Goal: Check status: Check status

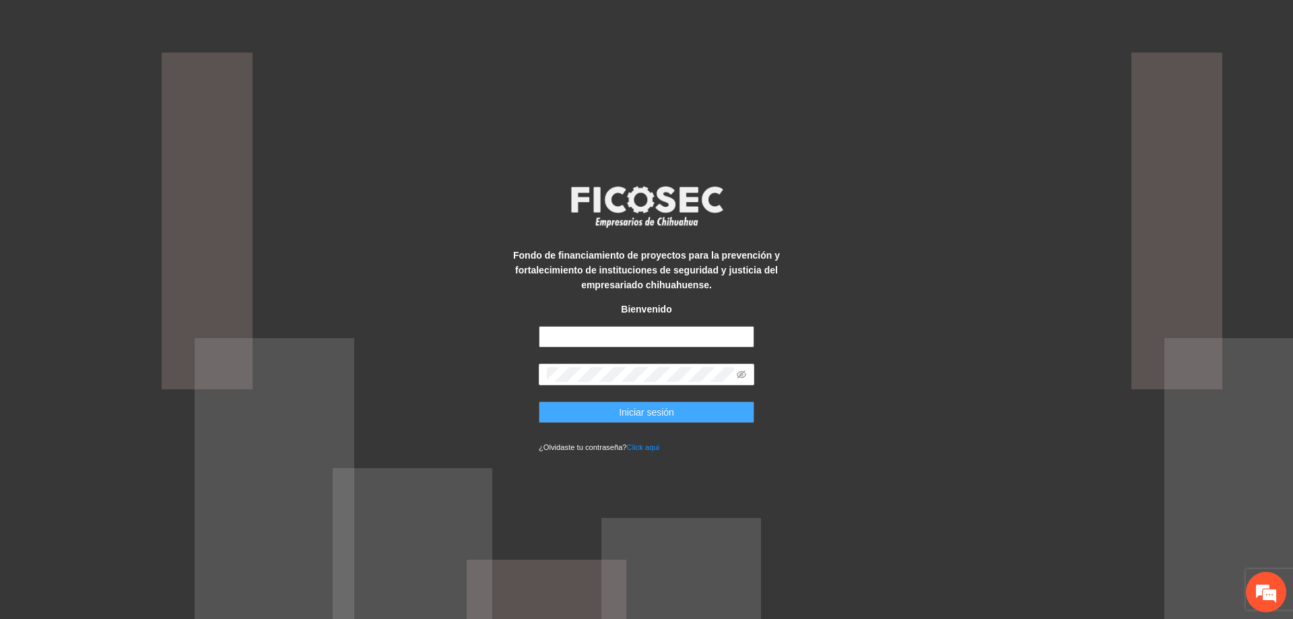
type input "**********"
click at [684, 420] on button "Iniciar sesión" at bounding box center [647, 413] width 216 height 22
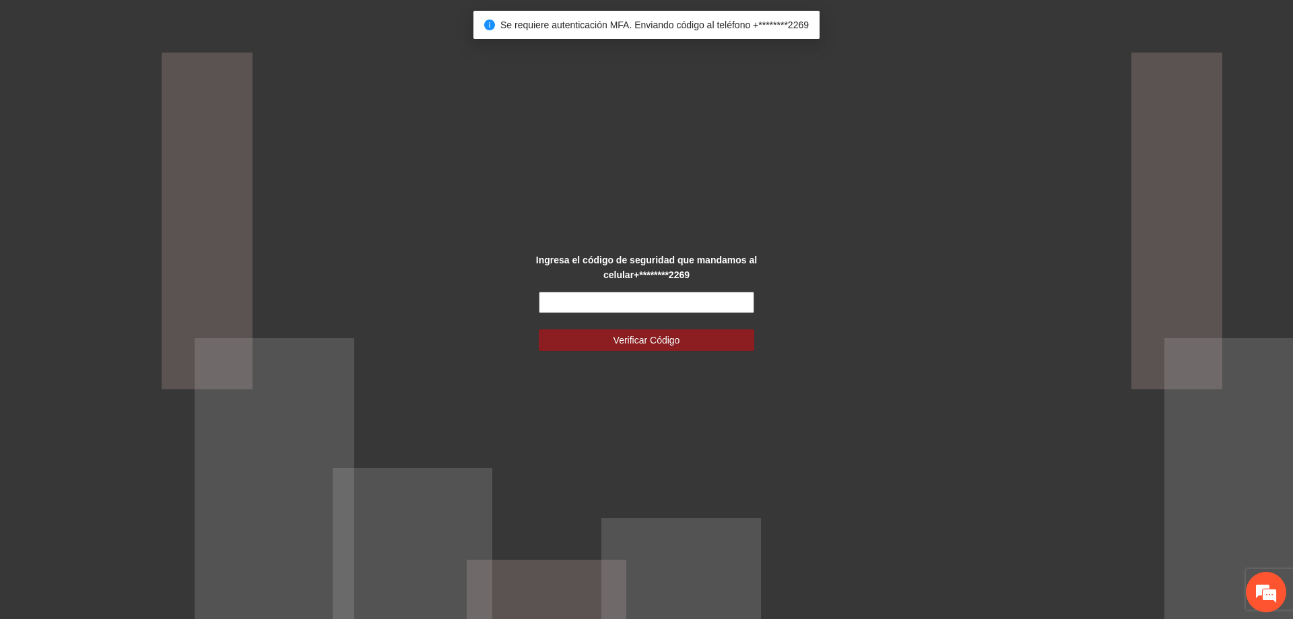
click at [672, 303] on input "text" at bounding box center [647, 303] width 216 height 22
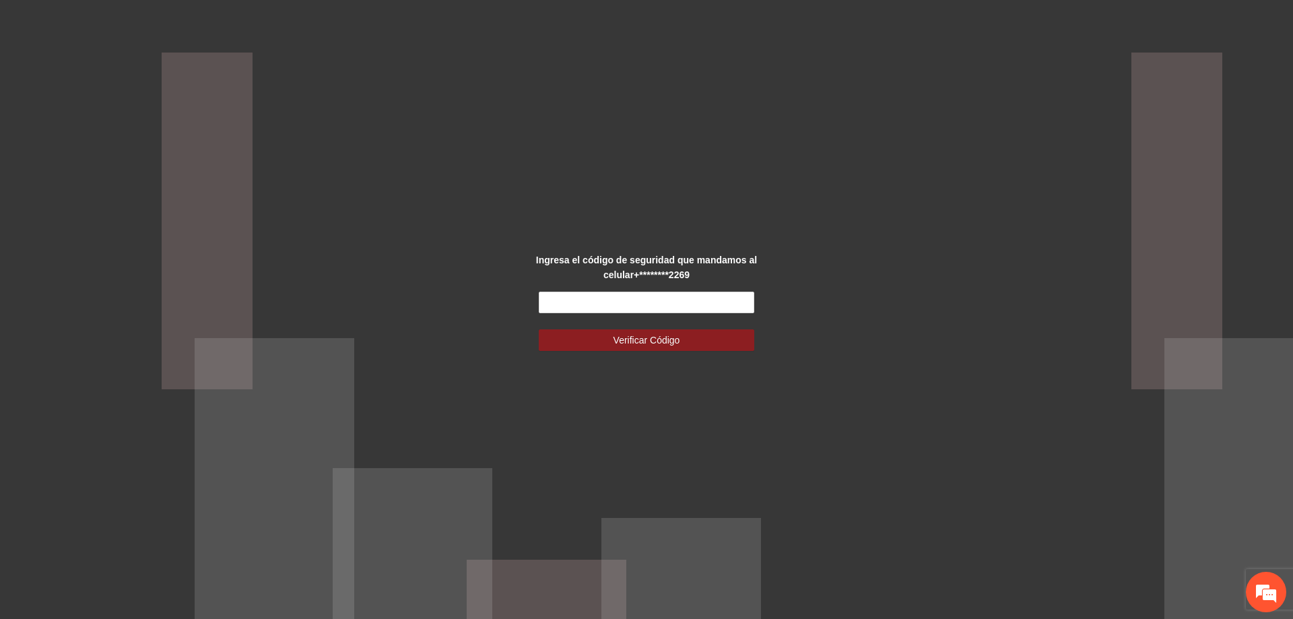
click at [860, 312] on div "Ingresa el código de seguridad que mandamos al celular +********2269 Verificar …" at bounding box center [646, 309] width 1293 height 619
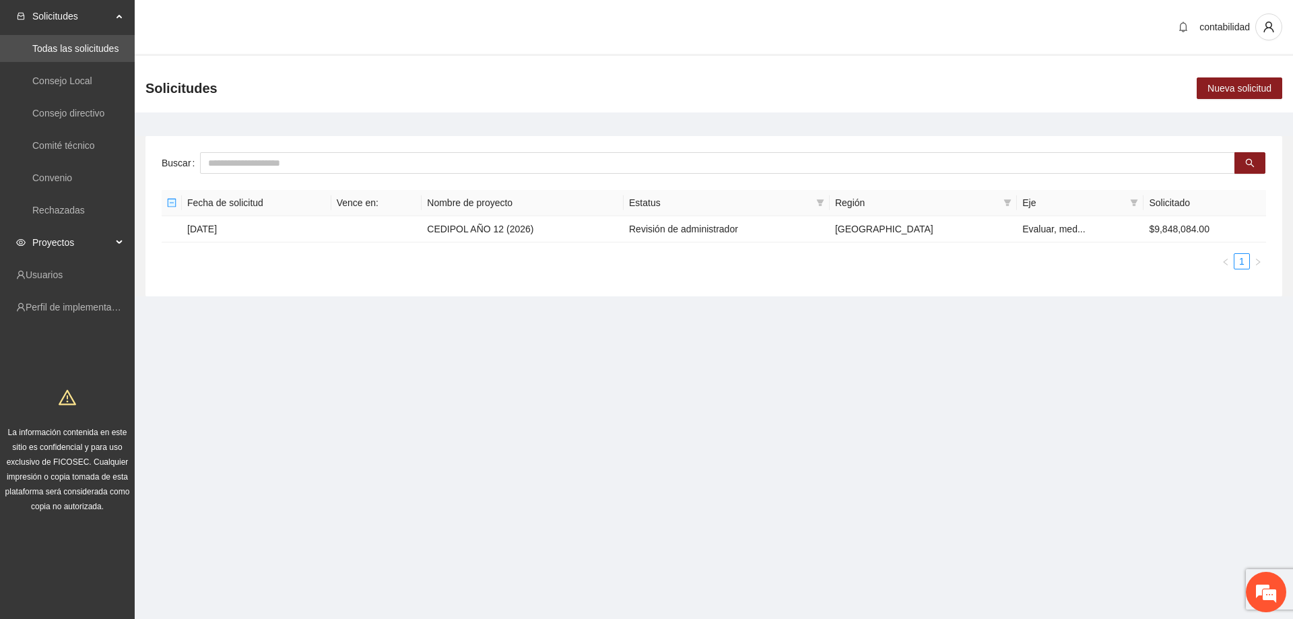
click at [88, 234] on span "Proyectos" at bounding box center [71, 242] width 79 height 27
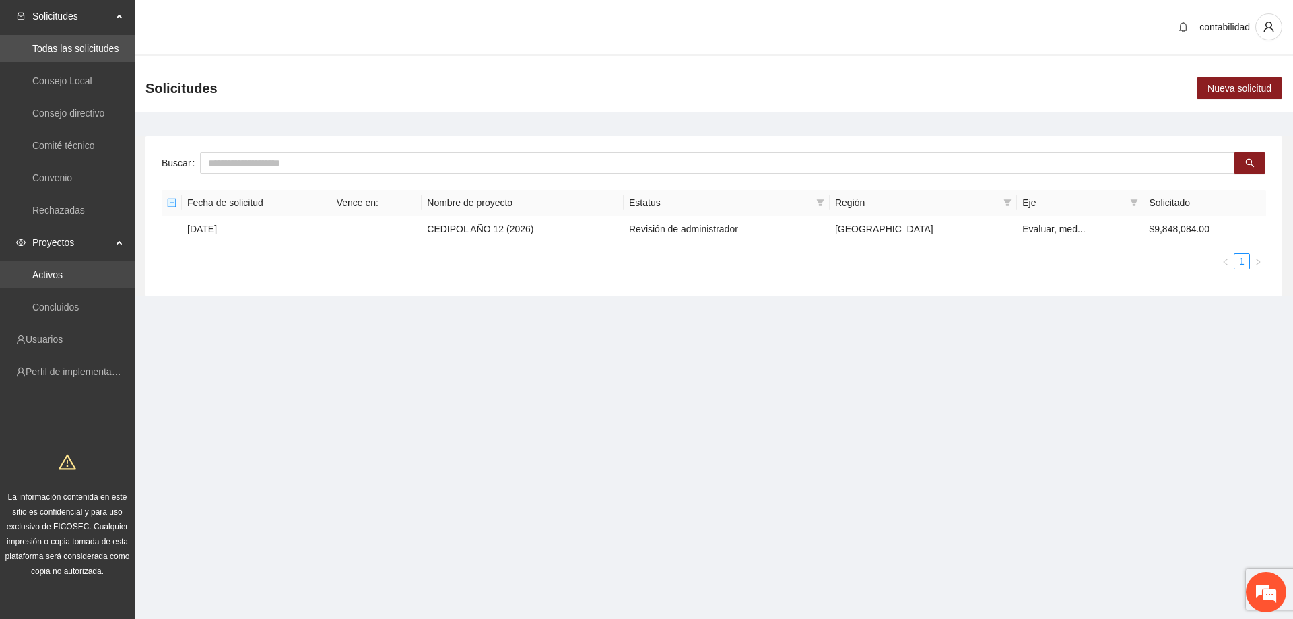
click at [63, 269] on link "Activos" at bounding box center [47, 274] width 30 height 11
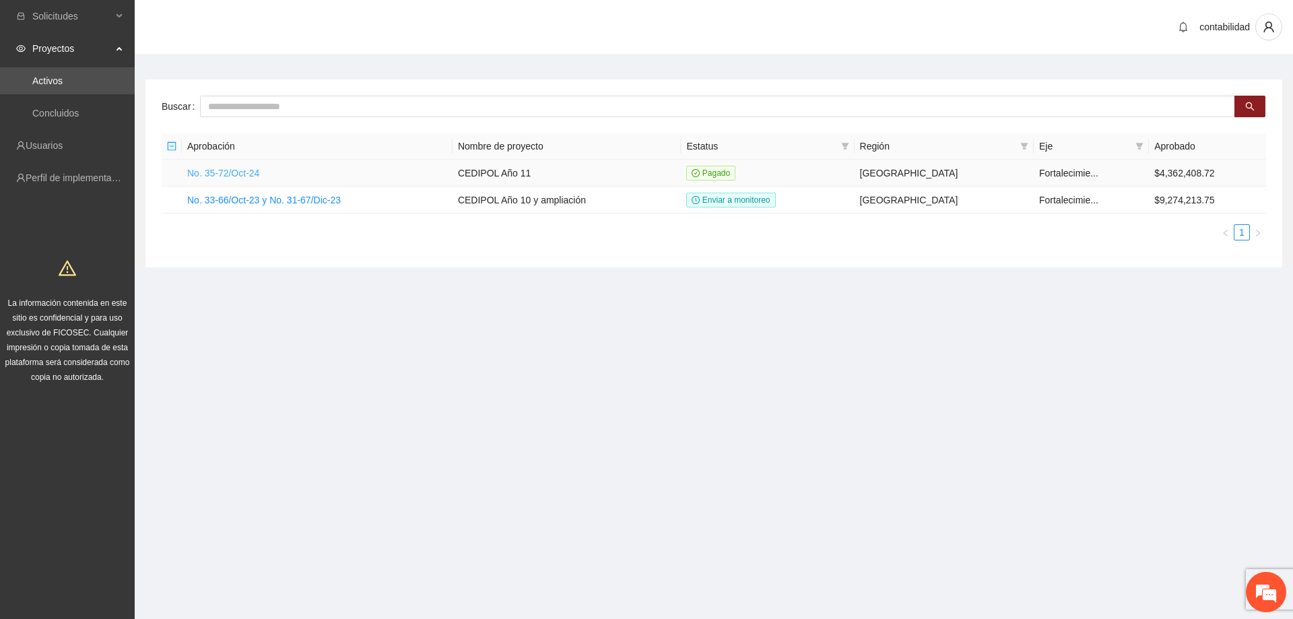
click at [249, 168] on link "No. 35-72/Oct-24" at bounding box center [223, 173] width 72 height 11
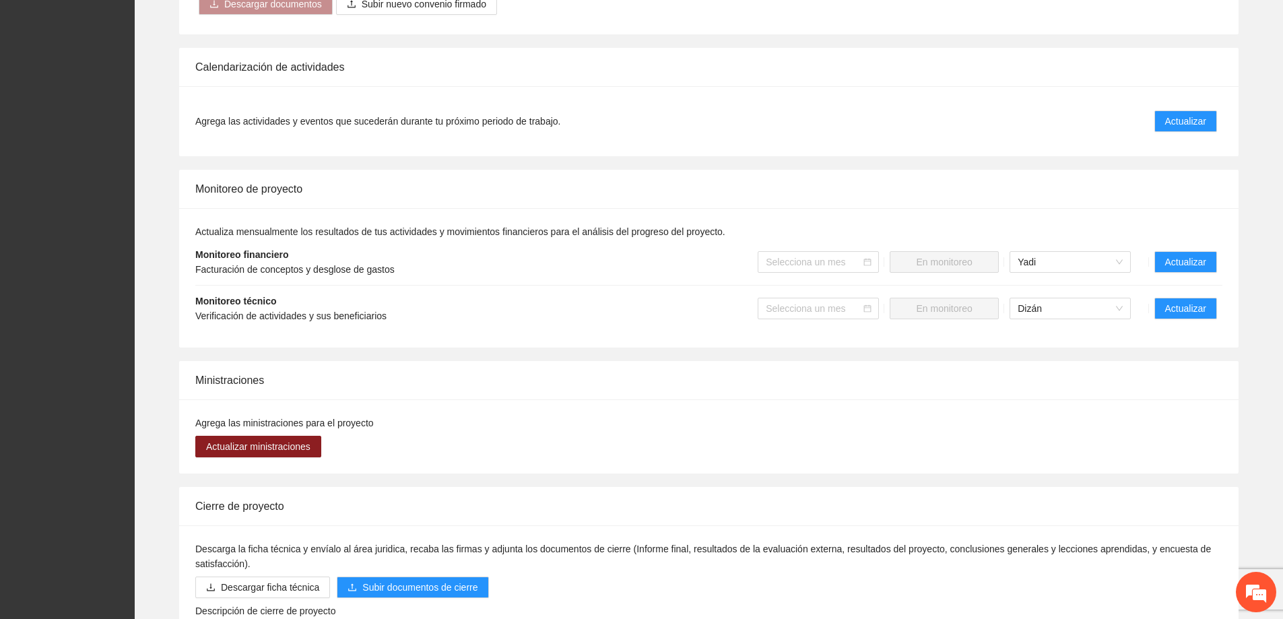
scroll to position [943, 0]
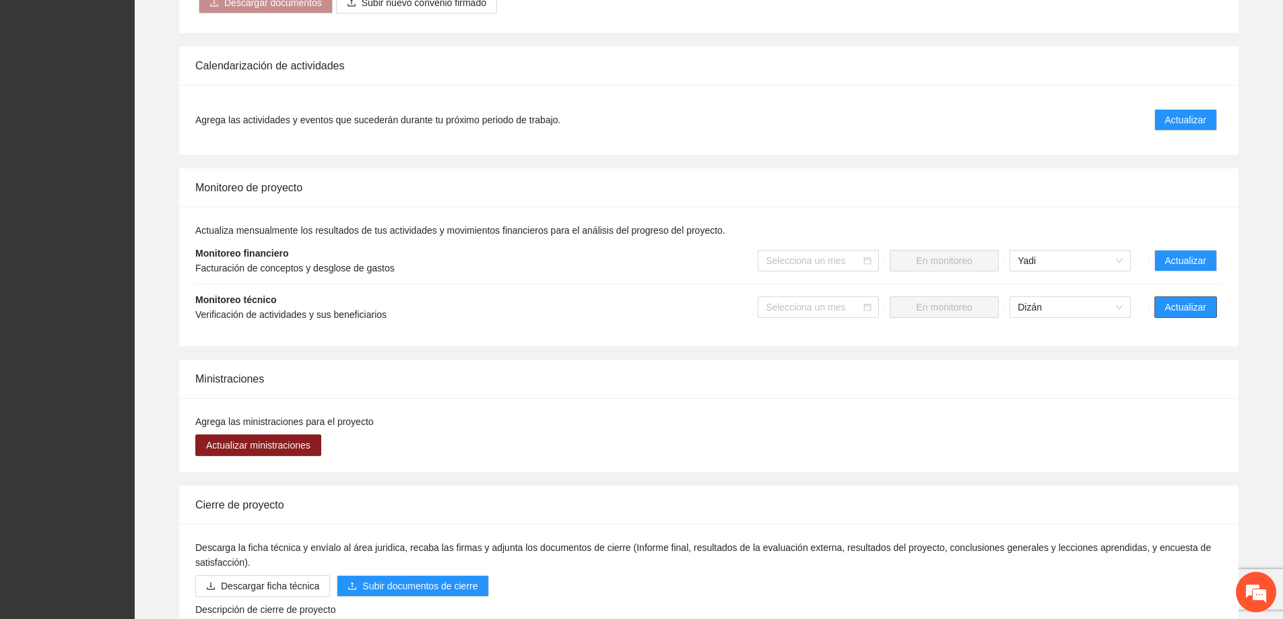
click at [1173, 300] on span "Actualizar" at bounding box center [1185, 307] width 41 height 15
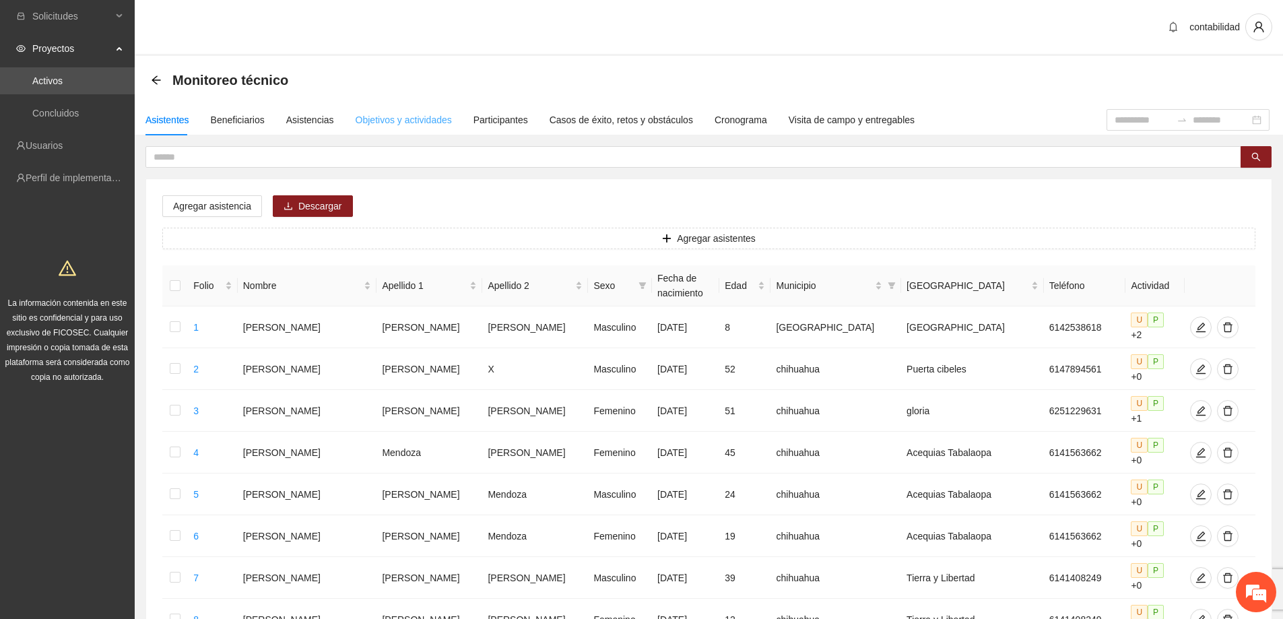
click at [436, 112] on div "Objetivos y actividades" at bounding box center [404, 119] width 96 height 31
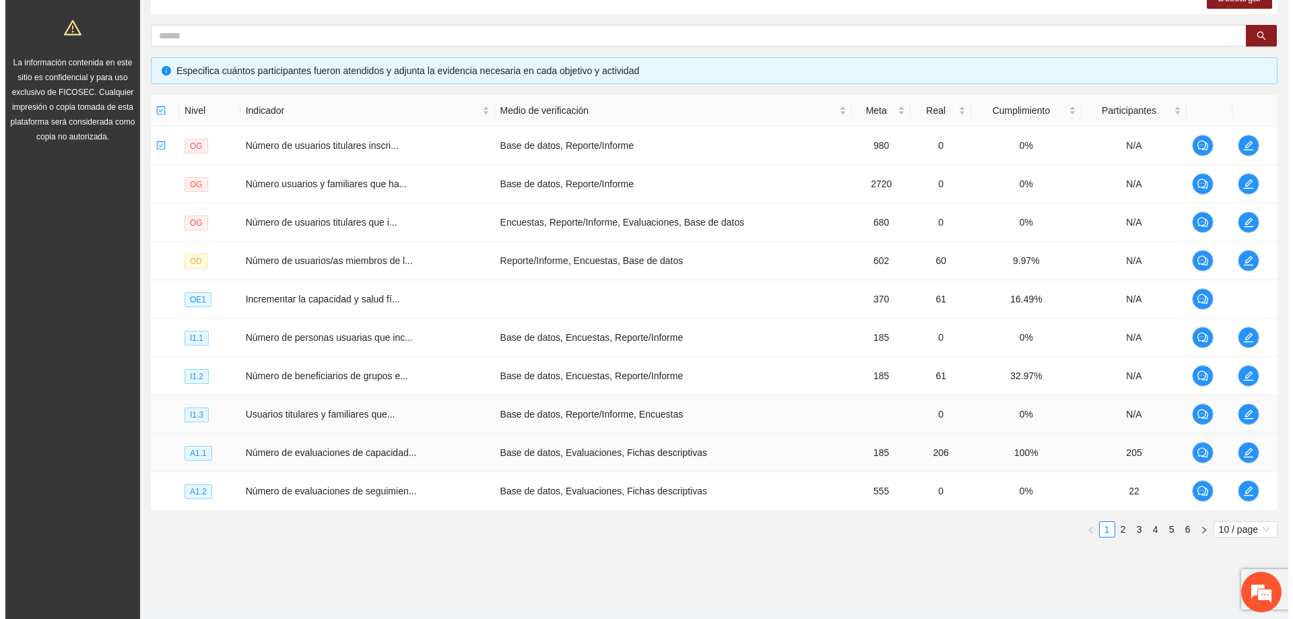
scroll to position [261, 0]
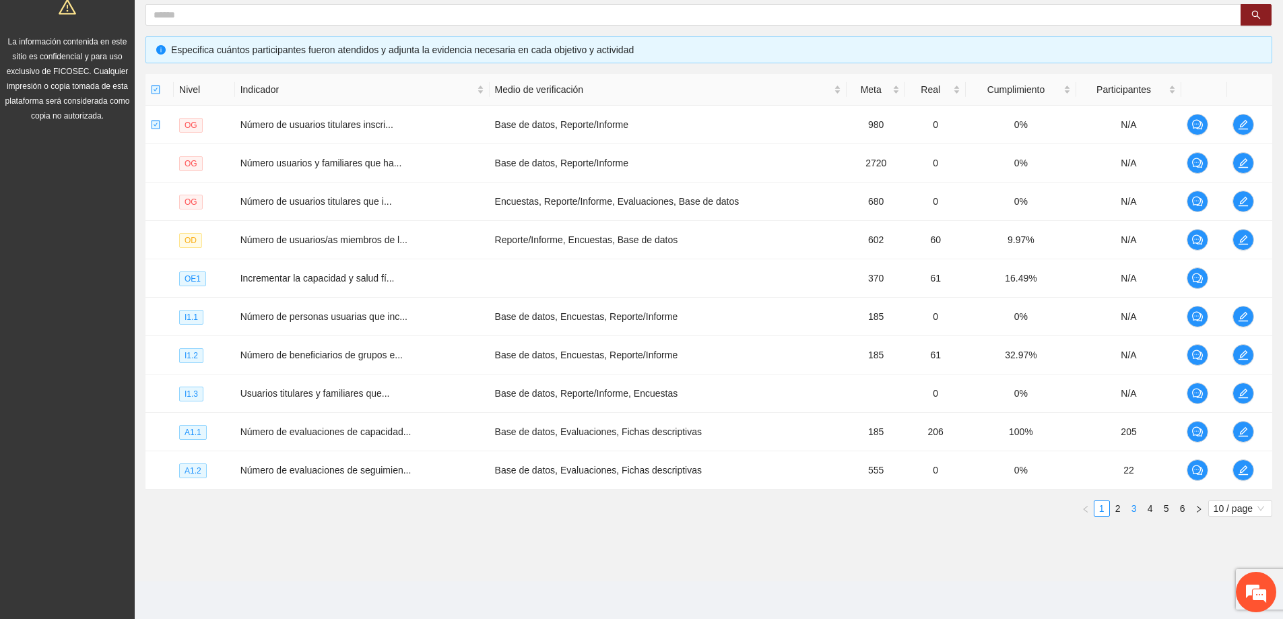
click at [1134, 507] on link "3" at bounding box center [1134, 508] width 15 height 15
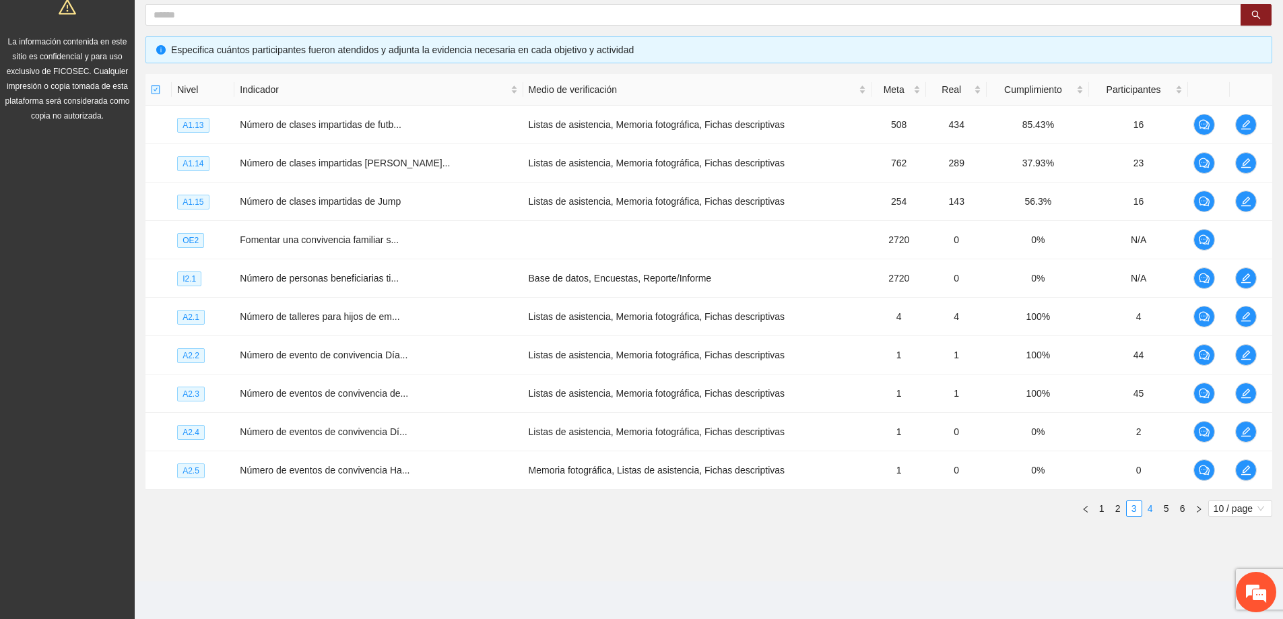
click at [1151, 505] on link "4" at bounding box center [1150, 508] width 15 height 15
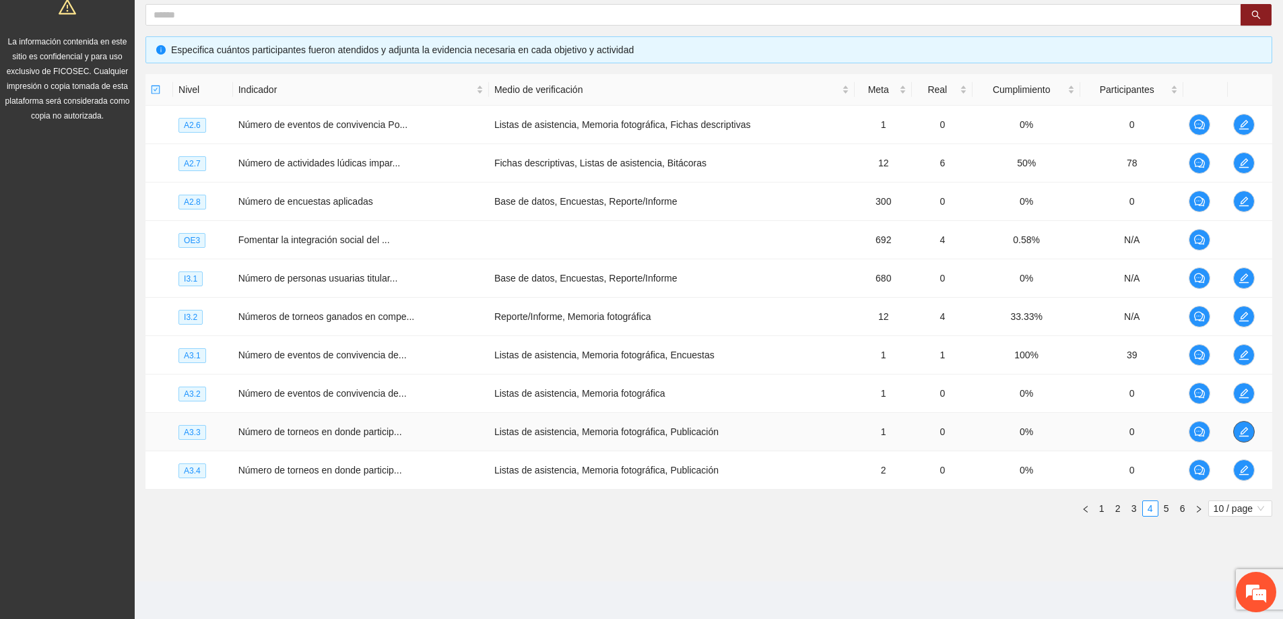
click at [1240, 427] on icon "edit" at bounding box center [1244, 431] width 11 height 11
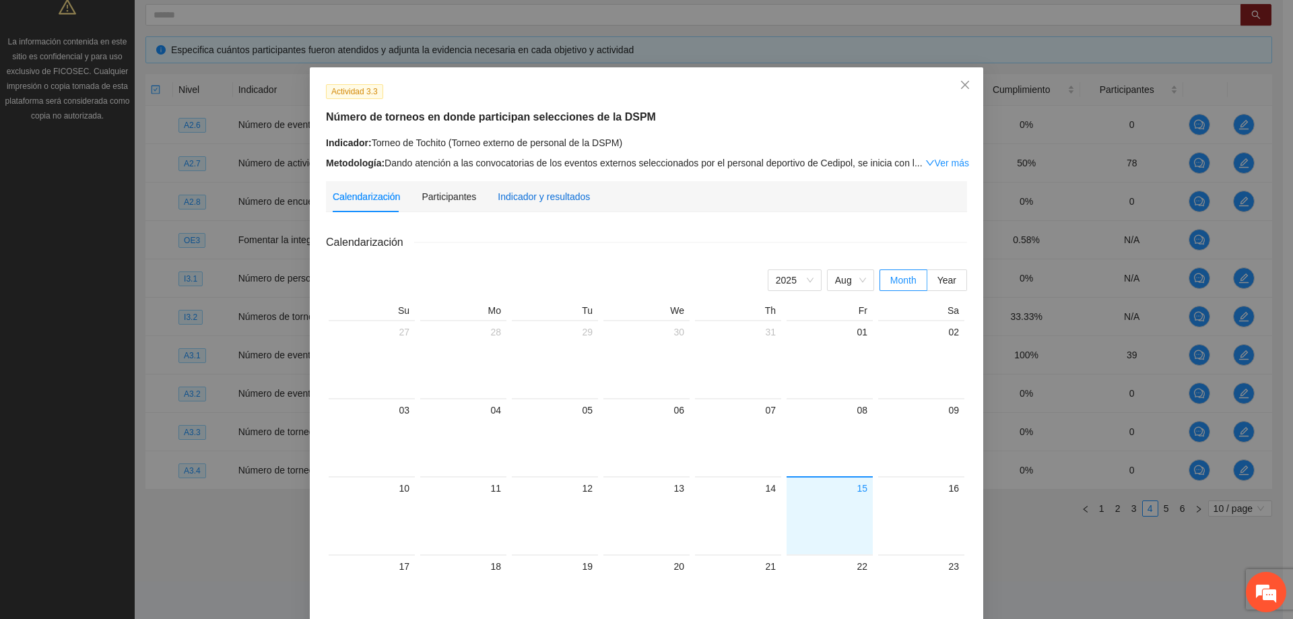
click at [501, 200] on div "Indicador y resultados" at bounding box center [544, 196] width 92 height 15
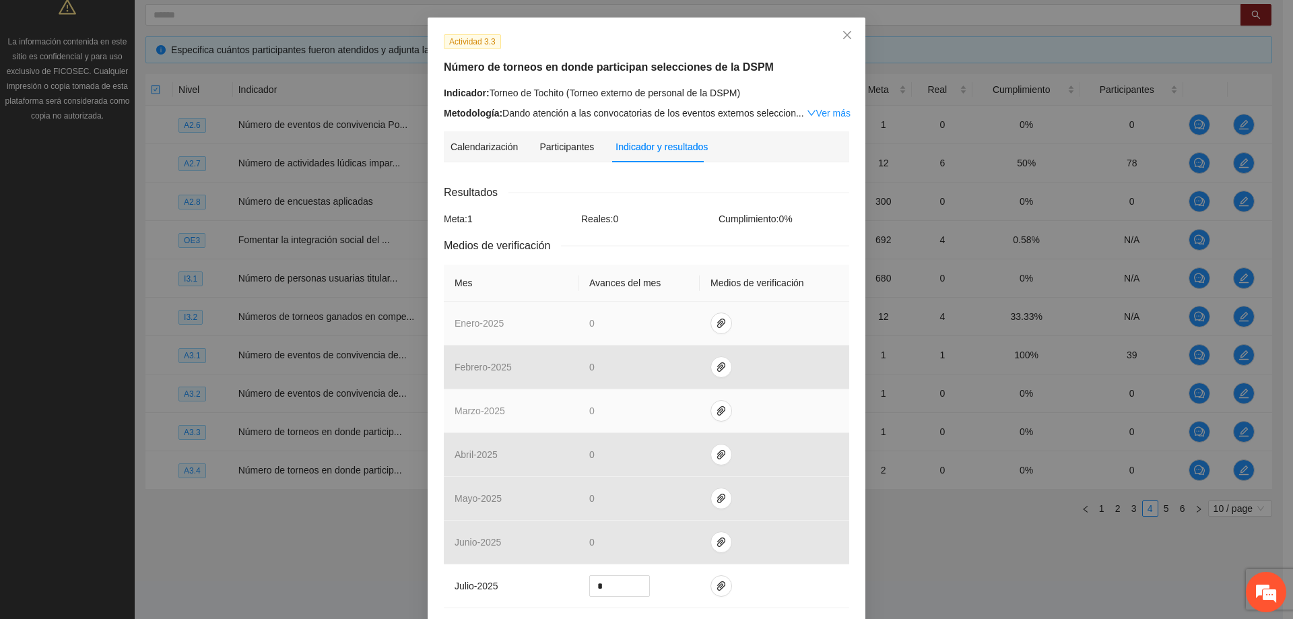
scroll to position [135, 0]
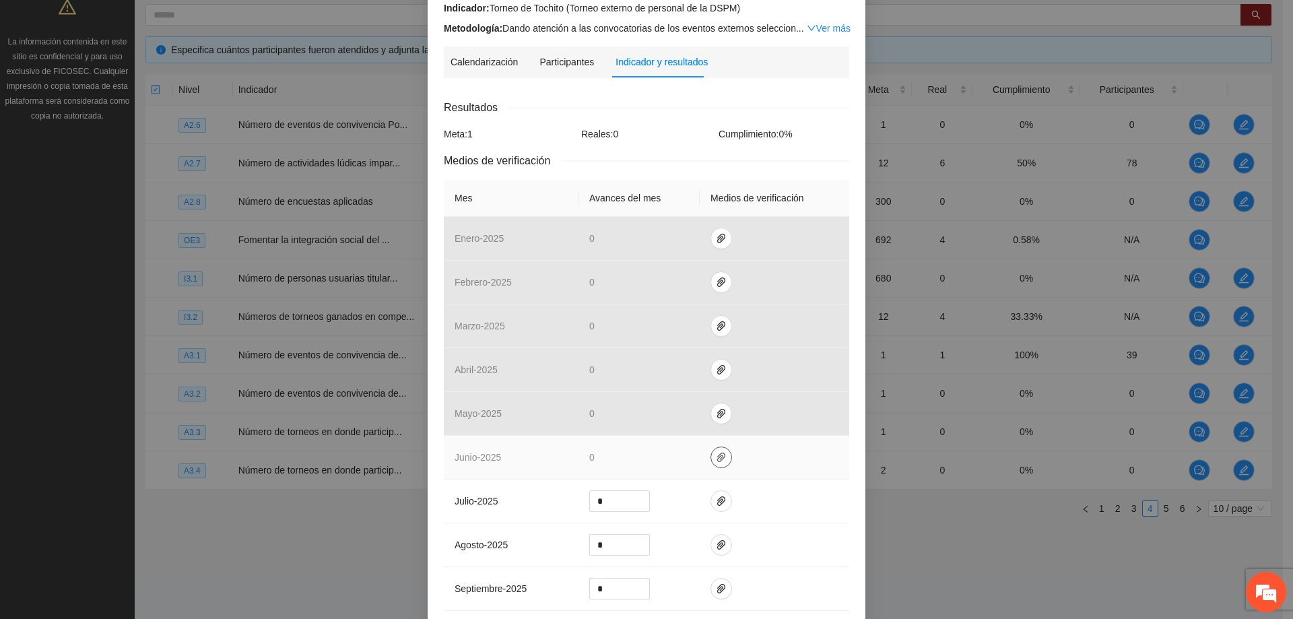
click at [717, 460] on icon "paper-clip" at bounding box center [721, 457] width 8 height 9
click at [755, 461] on td at bounding box center [775, 458] width 150 height 44
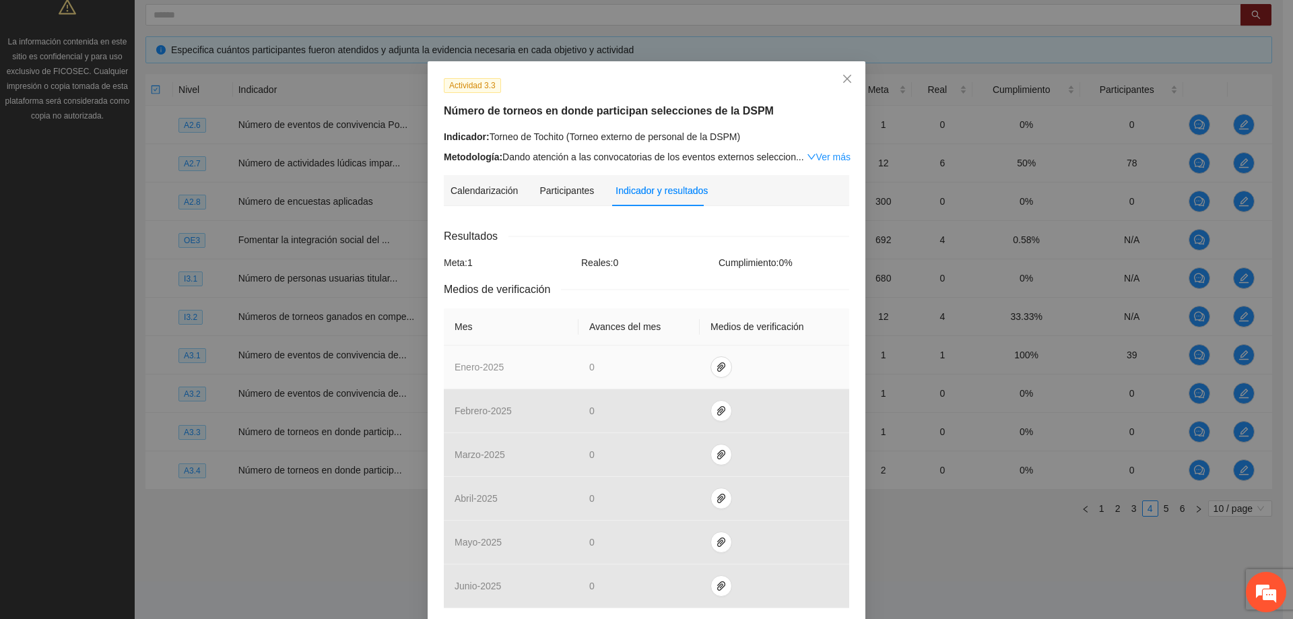
scroll to position [0, 0]
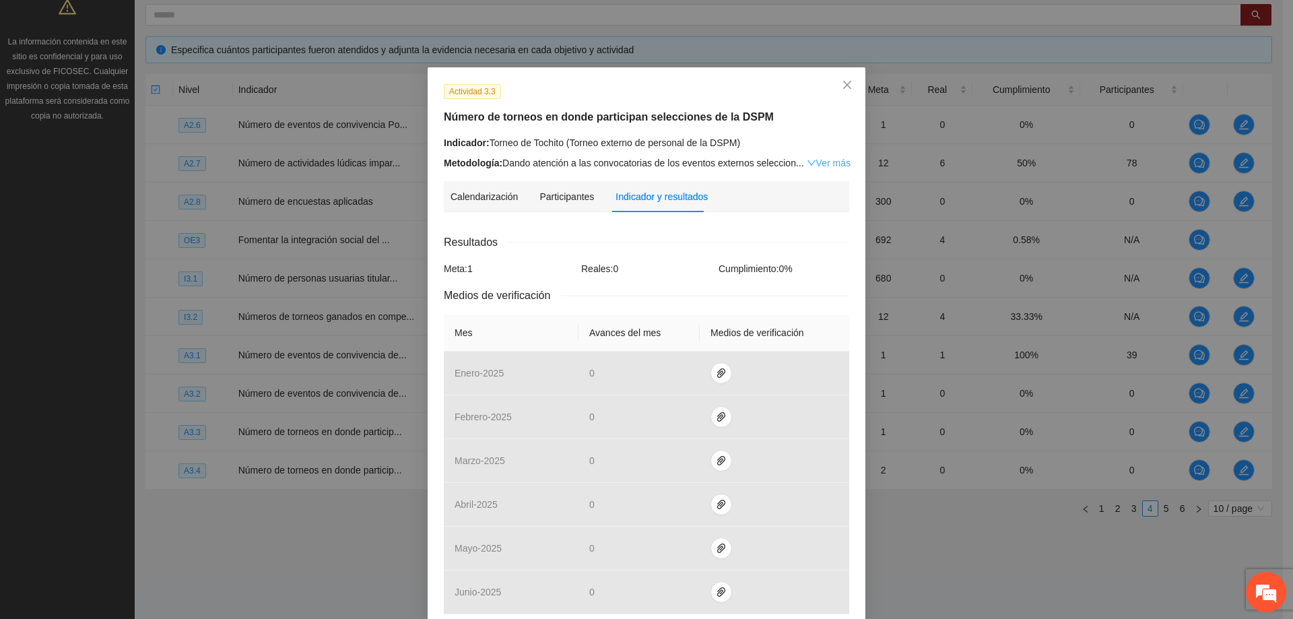
click at [815, 165] on link "Ver más" at bounding box center [829, 163] width 44 height 11
